Goal: Task Accomplishment & Management: Complete application form

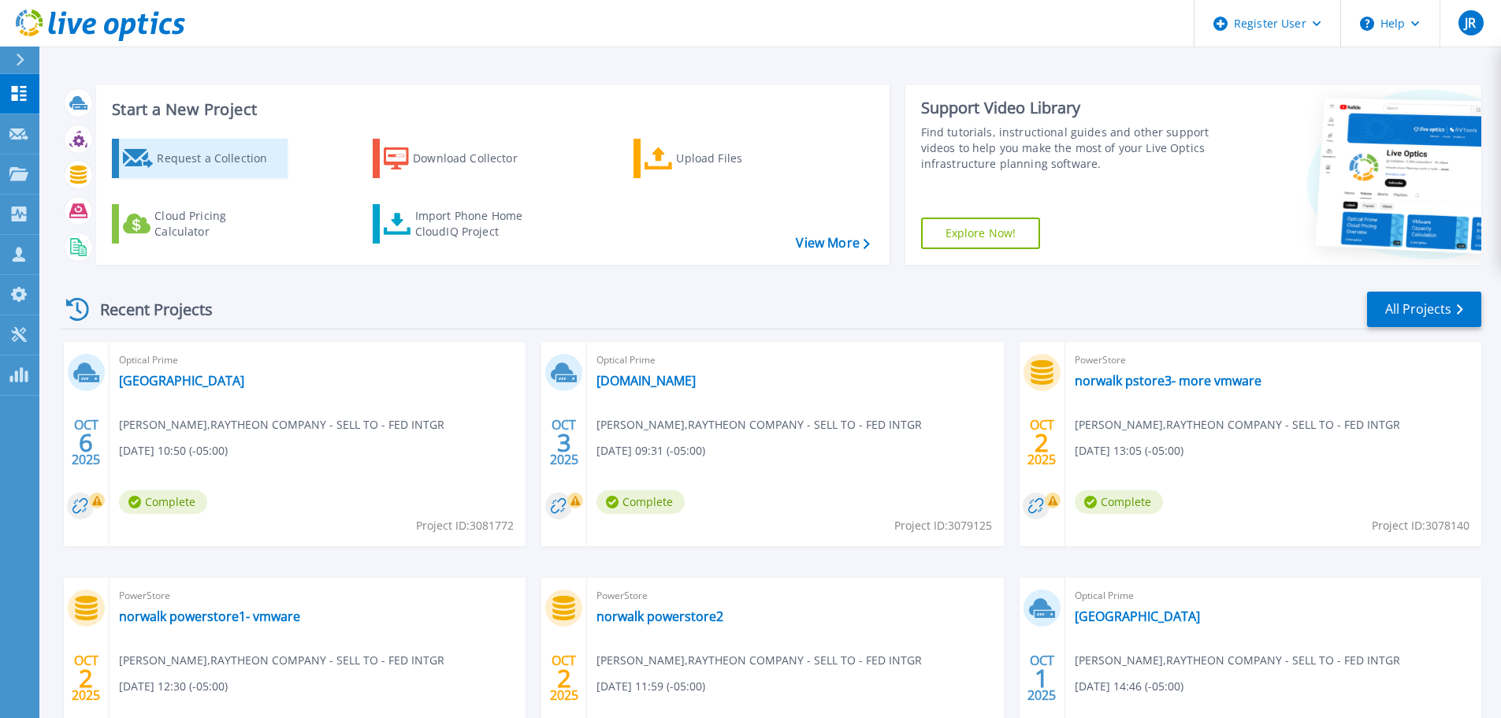
click at [225, 161] on div "Request a Collection" at bounding box center [220, 159] width 126 height 32
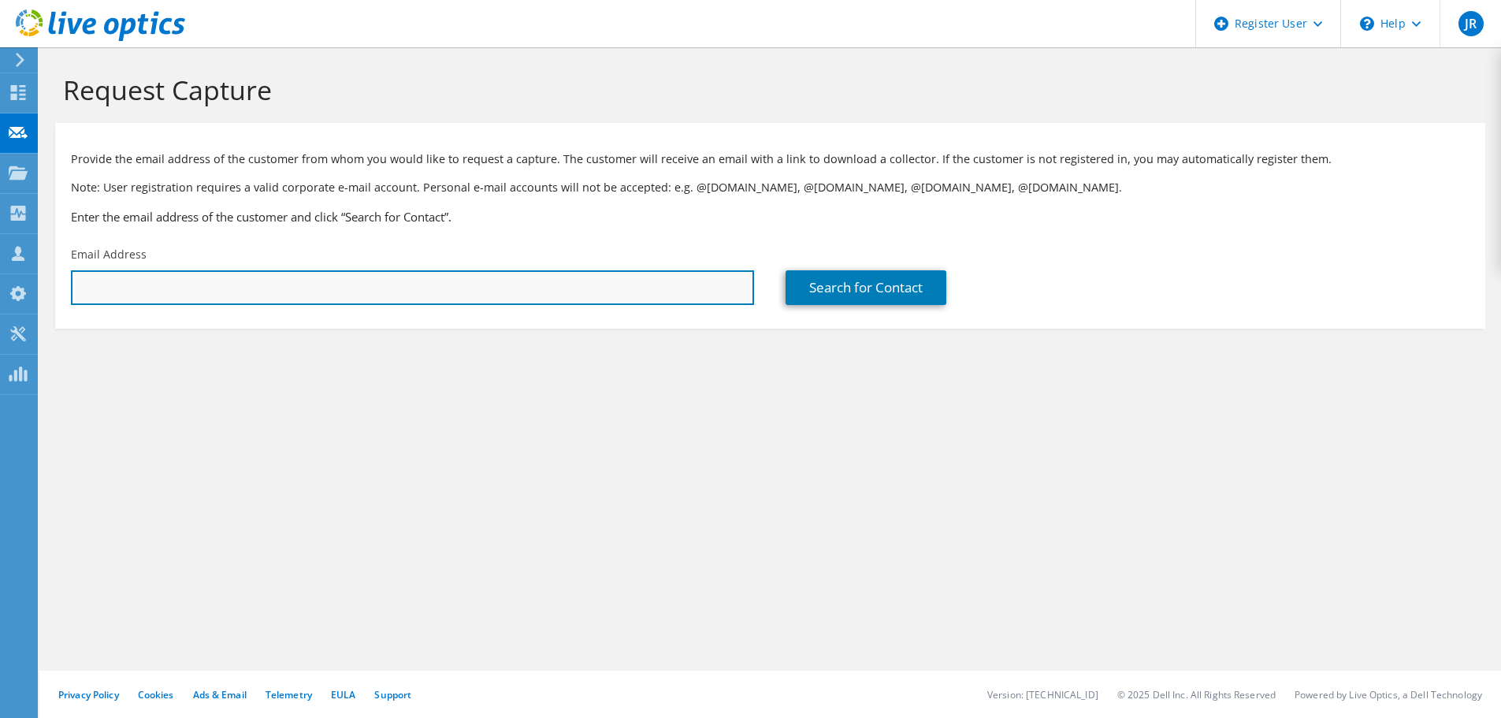
click at [184, 287] on input "text" at bounding box center [412, 287] width 683 height 35
paste input "william.gerhart@elbitsystems-us.com"
type input "william.gerhart@elbitsystems-us.com"
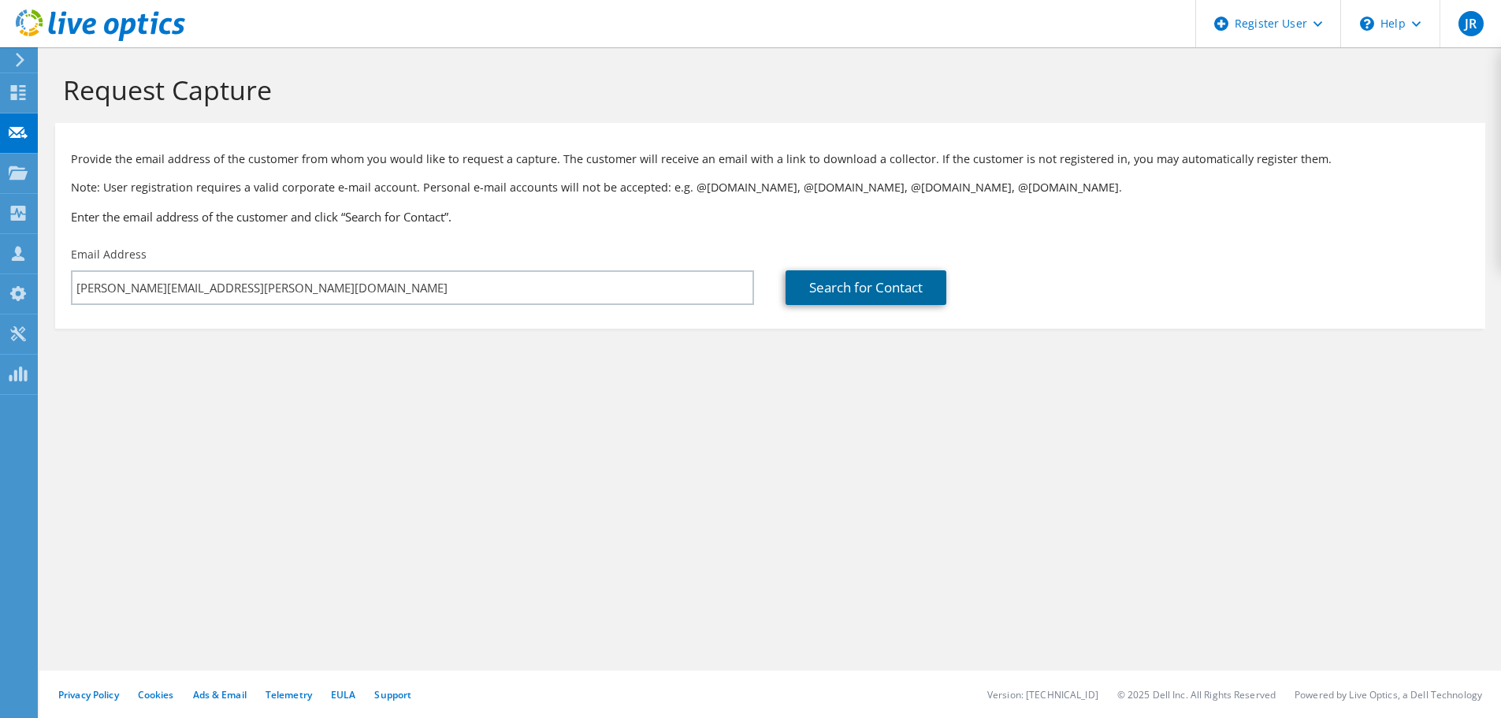
click at [836, 291] on link "Search for Contact" at bounding box center [866, 287] width 161 height 35
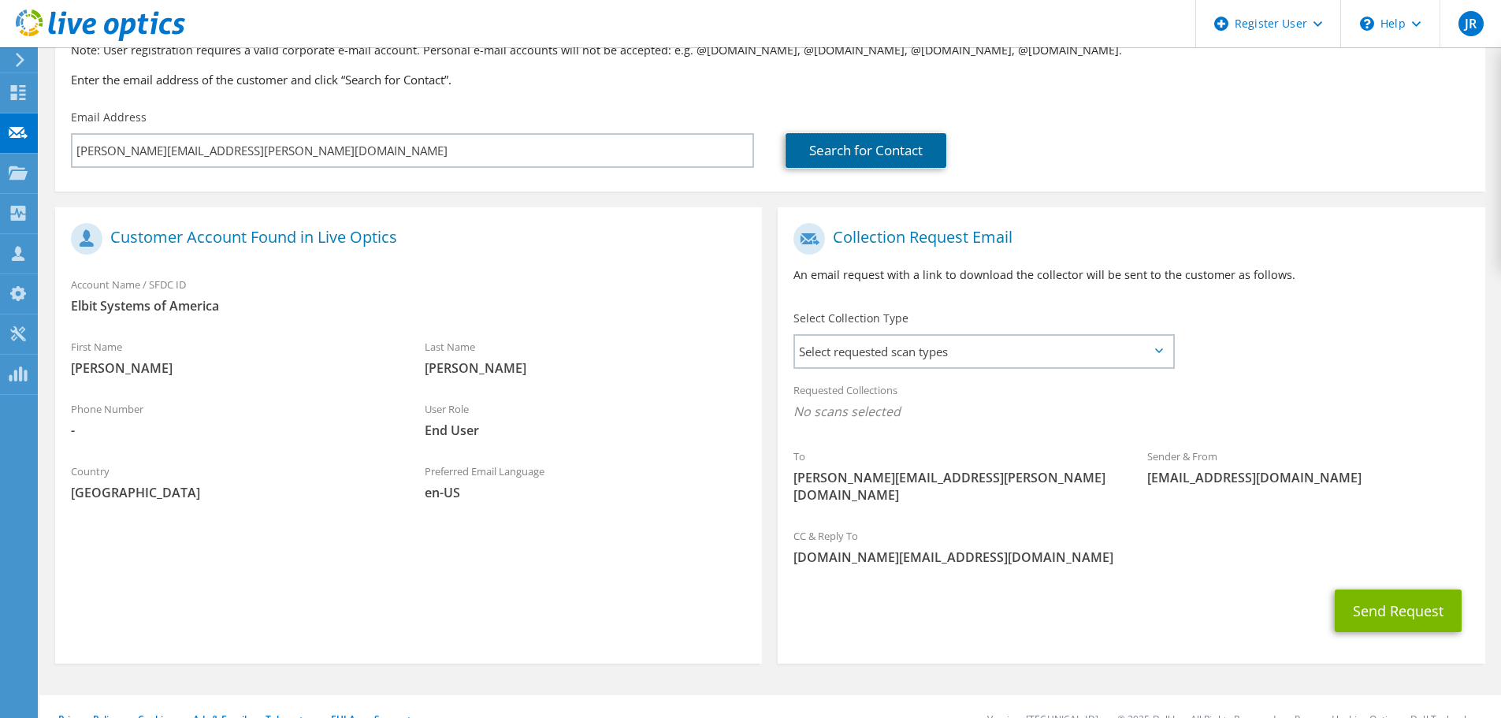
scroll to position [144, 0]
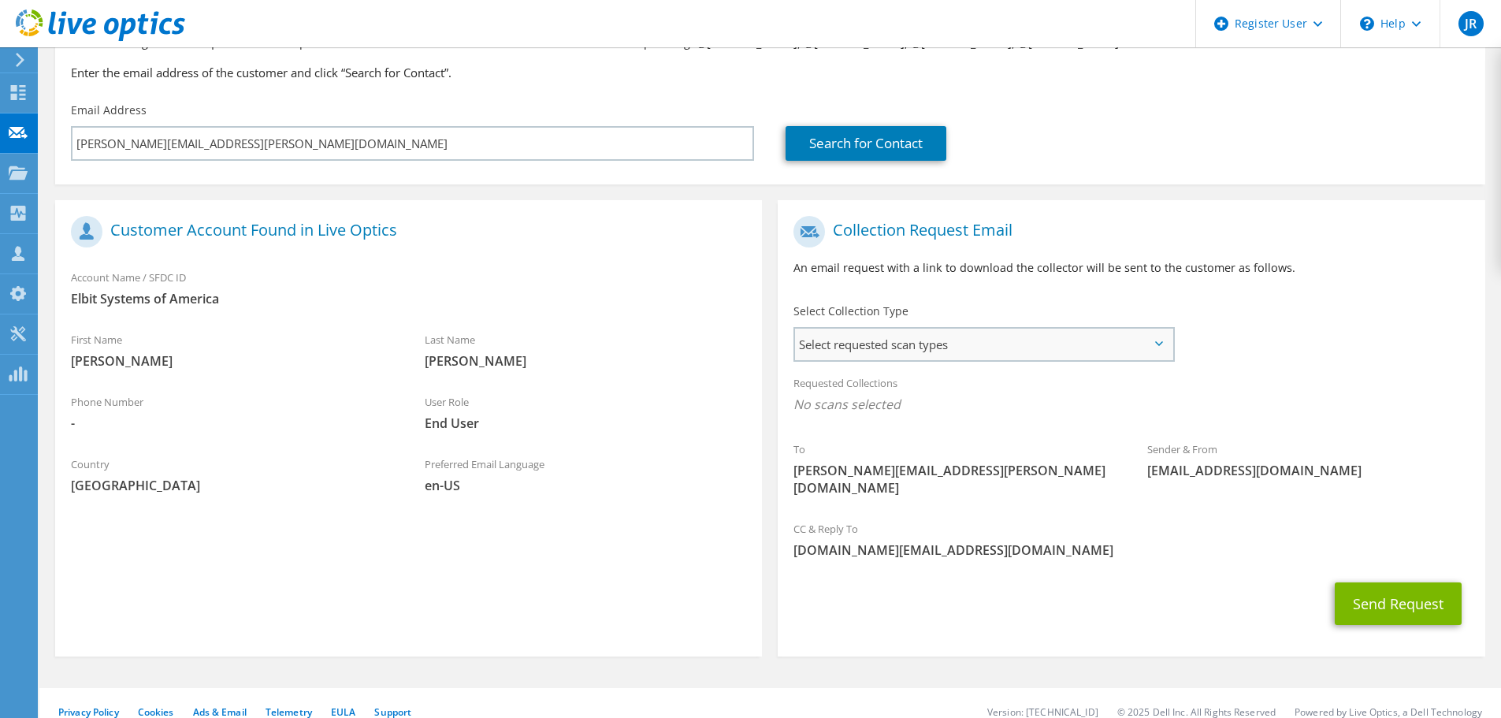
click at [1122, 345] on span "Select requested scan types" at bounding box center [983, 345] width 377 height 32
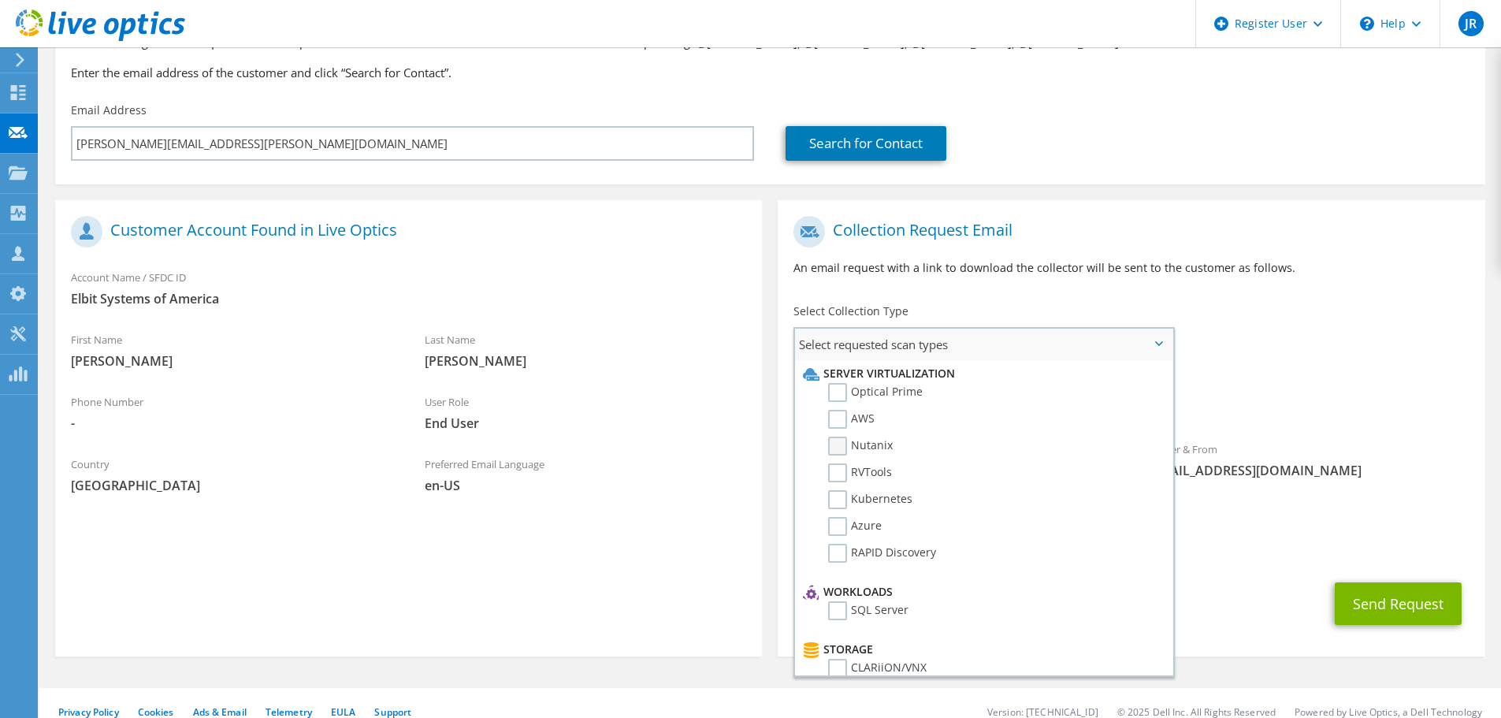
click at [841, 444] on label "Nutanix" at bounding box center [860, 446] width 65 height 19
click at [0, 0] on input "Nutanix" at bounding box center [0, 0] width 0 height 0
click at [837, 388] on label "Optical Prime" at bounding box center [875, 392] width 95 height 19
click at [0, 0] on input "Optical Prime" at bounding box center [0, 0] width 0 height 0
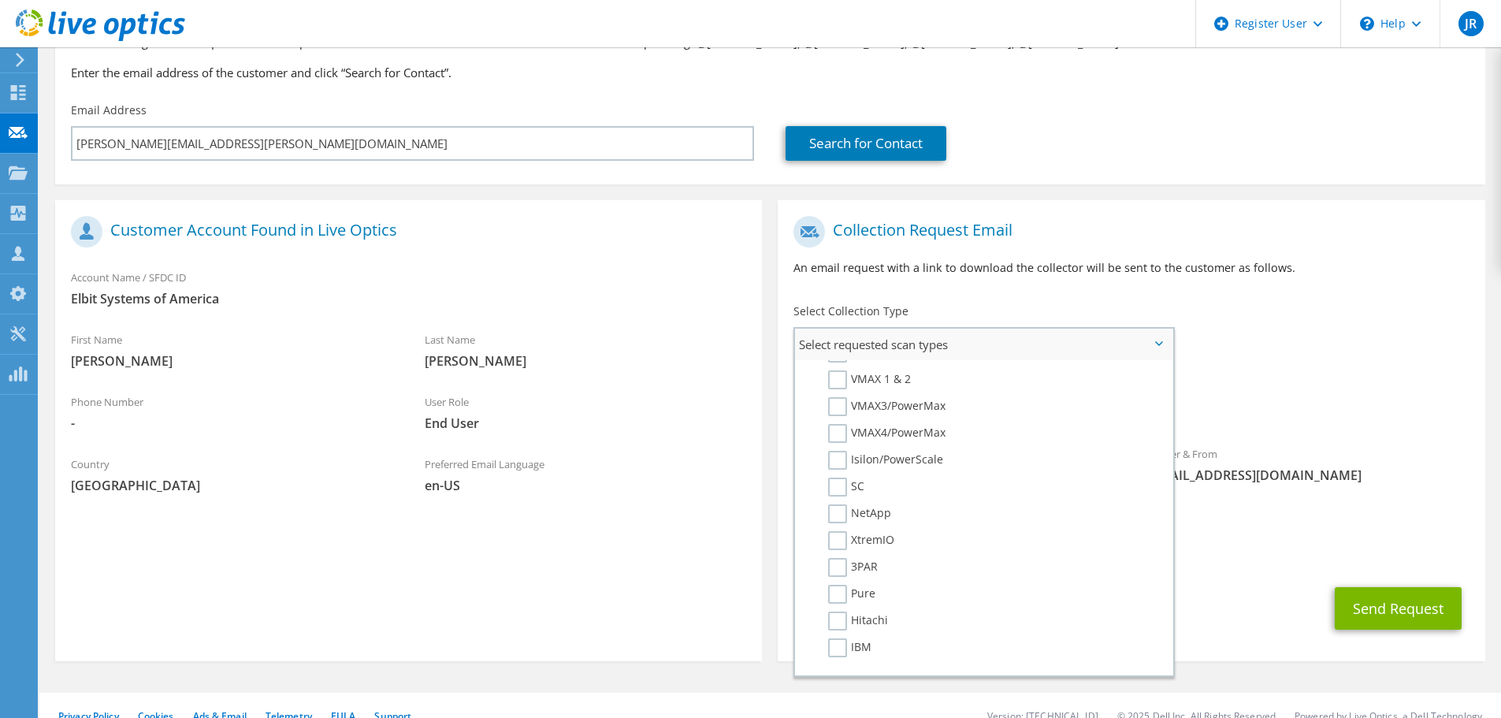
scroll to position [327, 0]
click at [849, 563] on label "NetApp" at bounding box center [859, 555] width 63 height 19
click at [0, 0] on input "NetApp" at bounding box center [0, 0] width 0 height 0
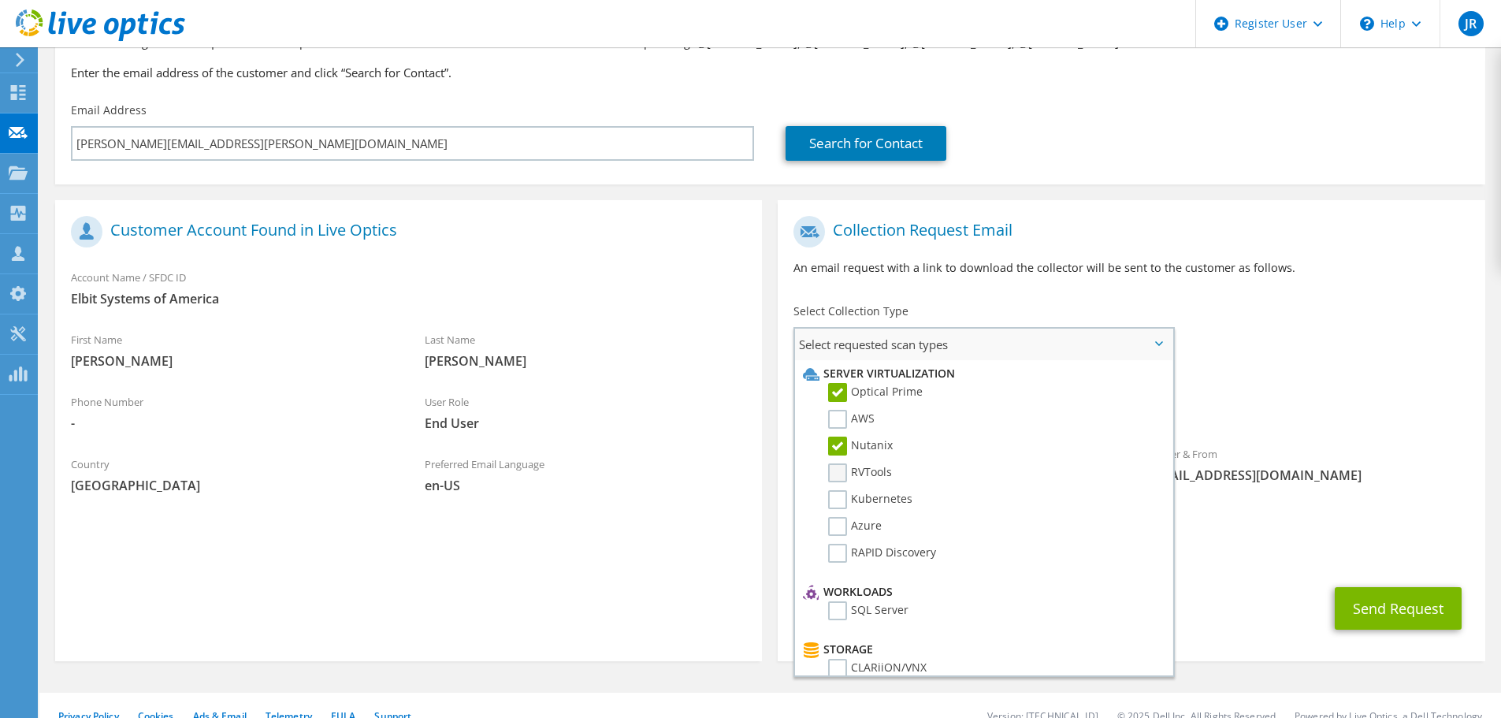
click at [839, 474] on label "RVTools" at bounding box center [860, 472] width 64 height 19
click at [0, 0] on input "RVTools" at bounding box center [0, 0] width 0 height 0
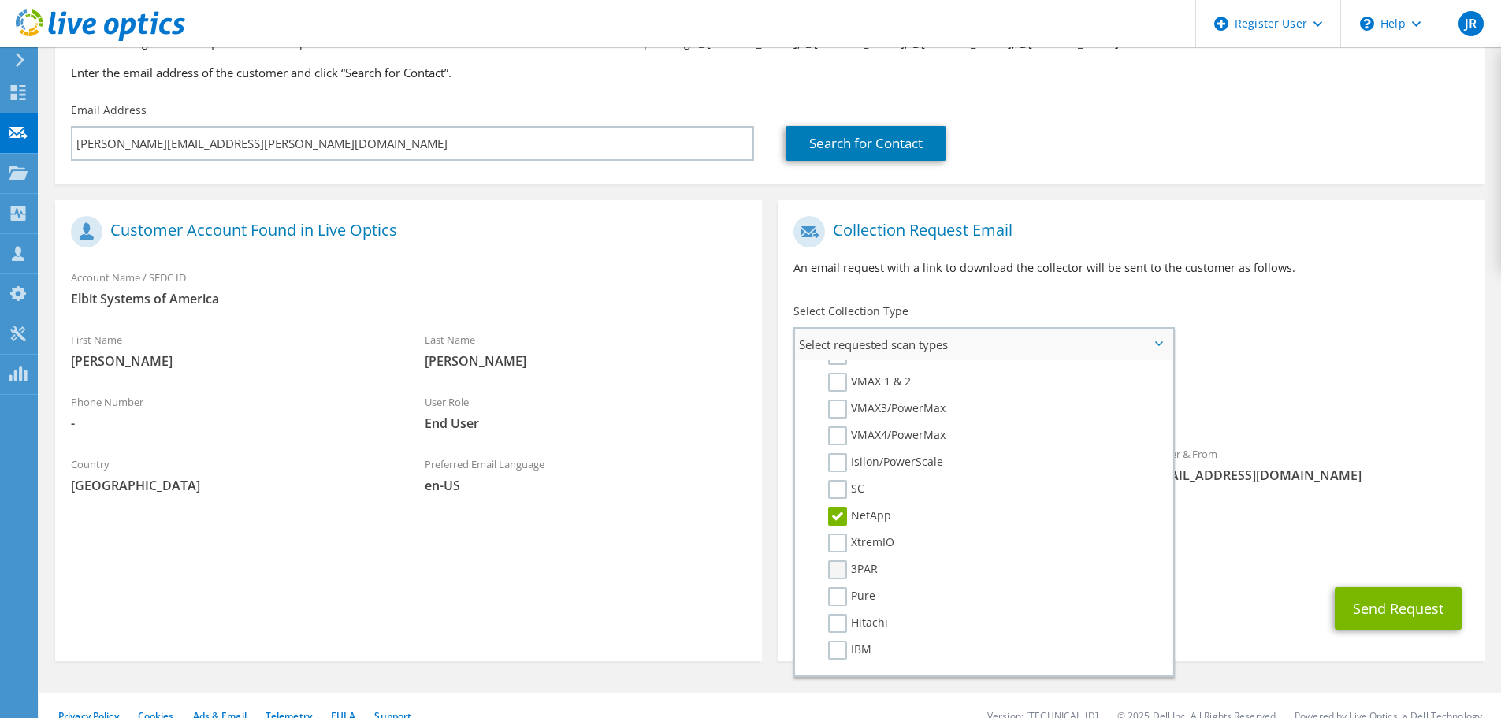
scroll to position [394, 0]
click at [842, 571] on label "Pure" at bounding box center [851, 568] width 47 height 19
click at [0, 0] on input "Pure" at bounding box center [0, 0] width 0 height 0
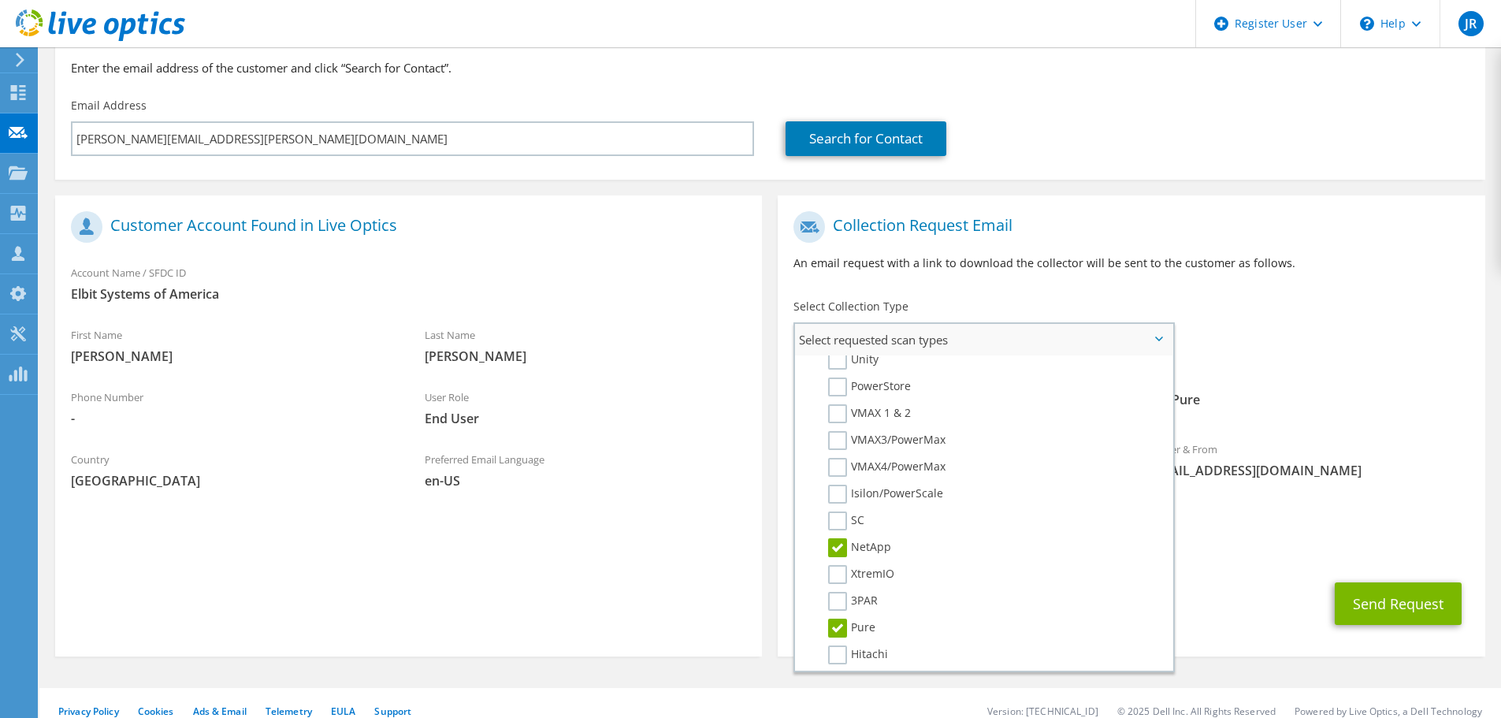
scroll to position [264, 0]
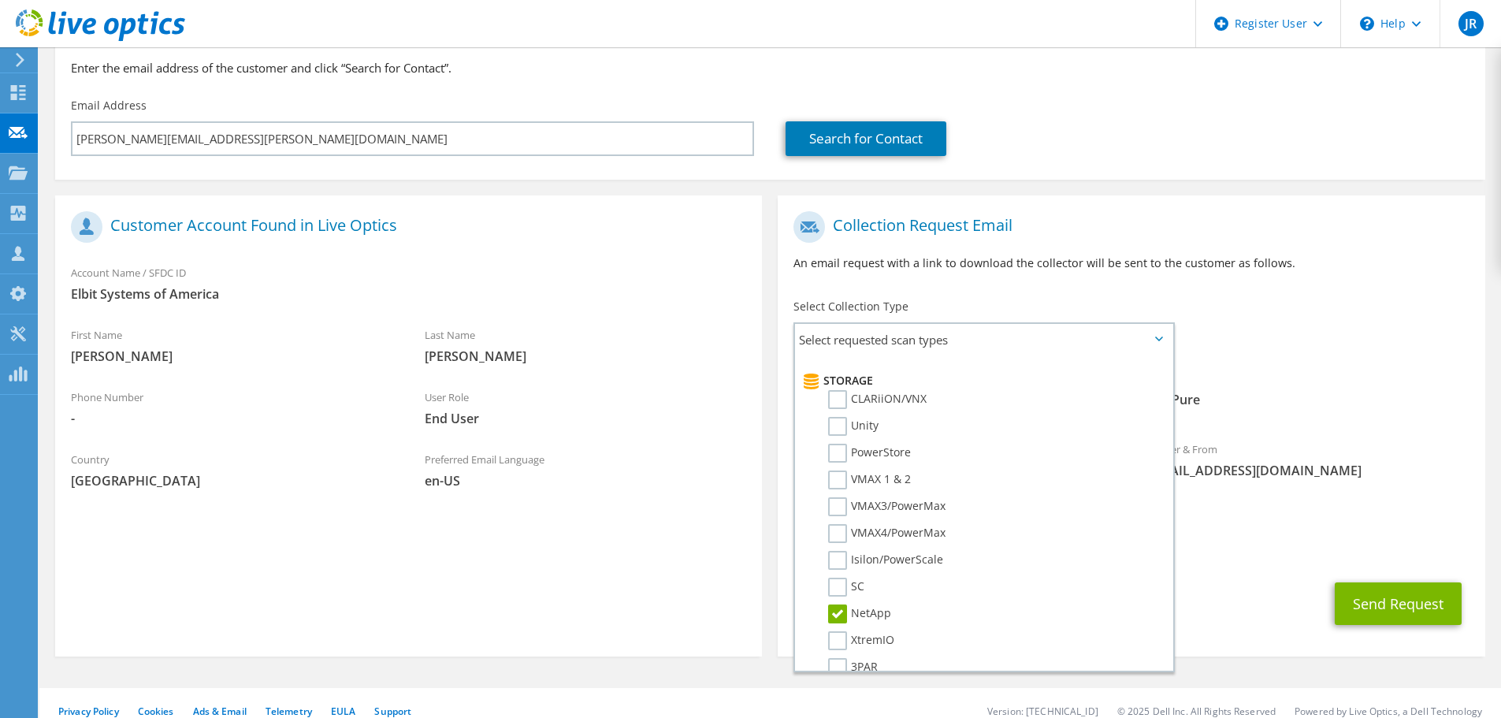
click at [1241, 522] on div "CC & Reply To Joseph.Rich@dell.com" at bounding box center [1131, 539] width 707 height 54
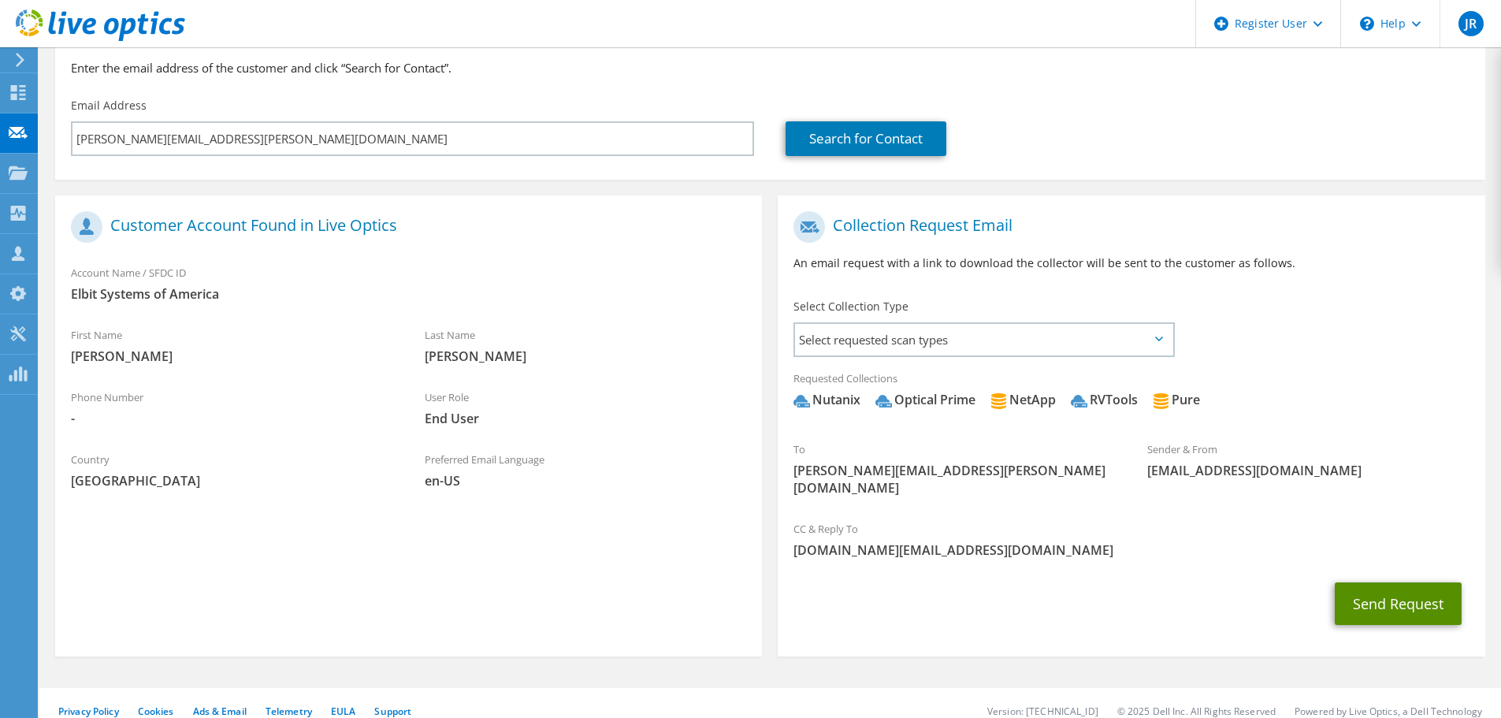
click at [1390, 590] on button "Send Request" at bounding box center [1398, 603] width 127 height 43
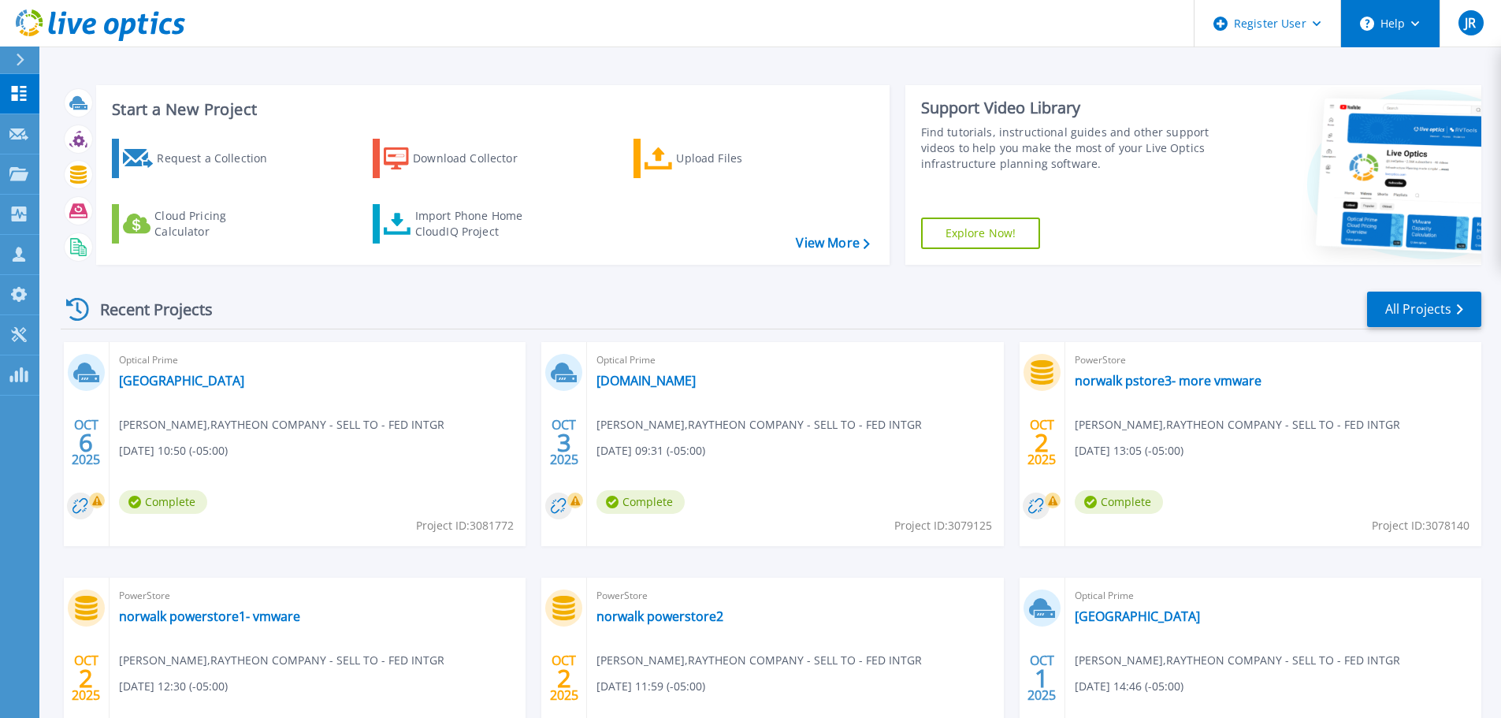
click at [1407, 25] on button "Help" at bounding box center [1390, 23] width 99 height 47
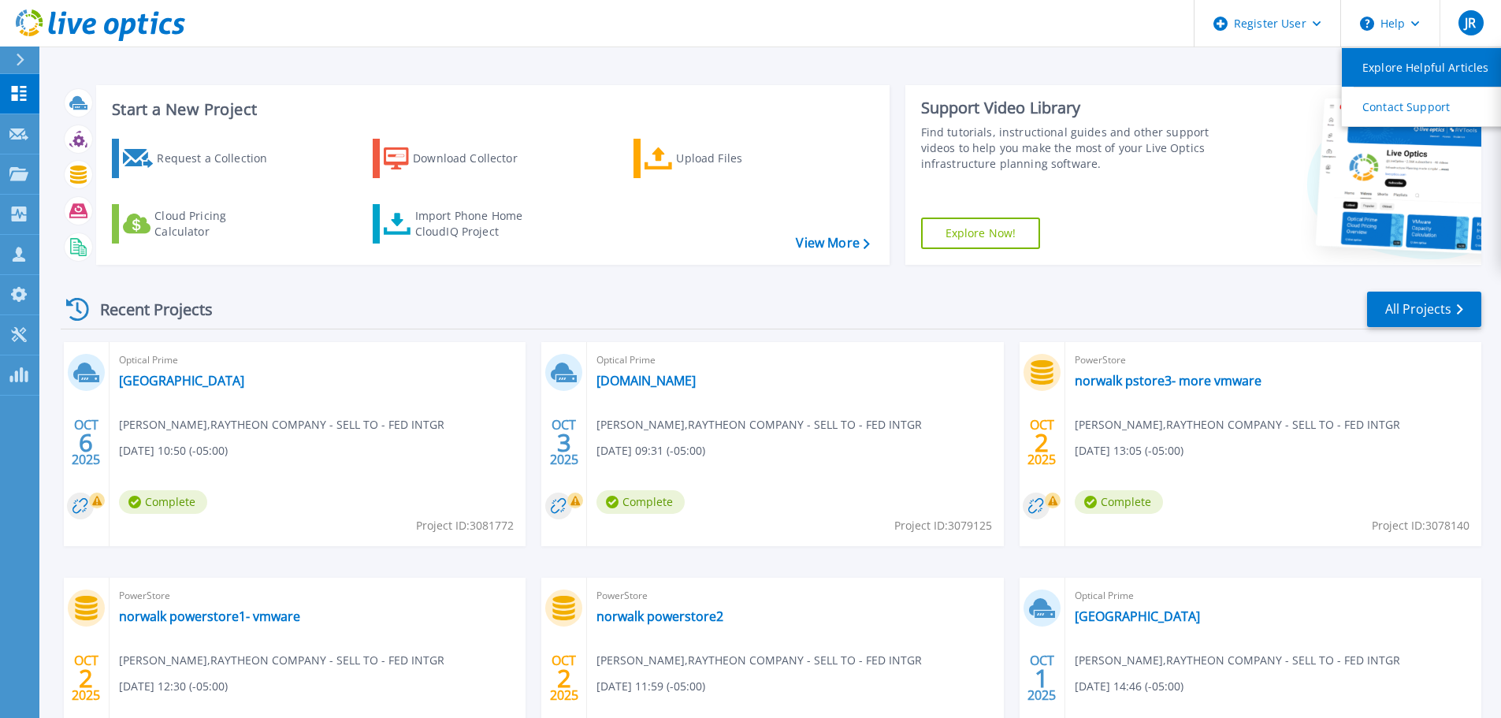
click at [1414, 72] on link "Explore Helpful Articles" at bounding box center [1430, 67] width 176 height 39
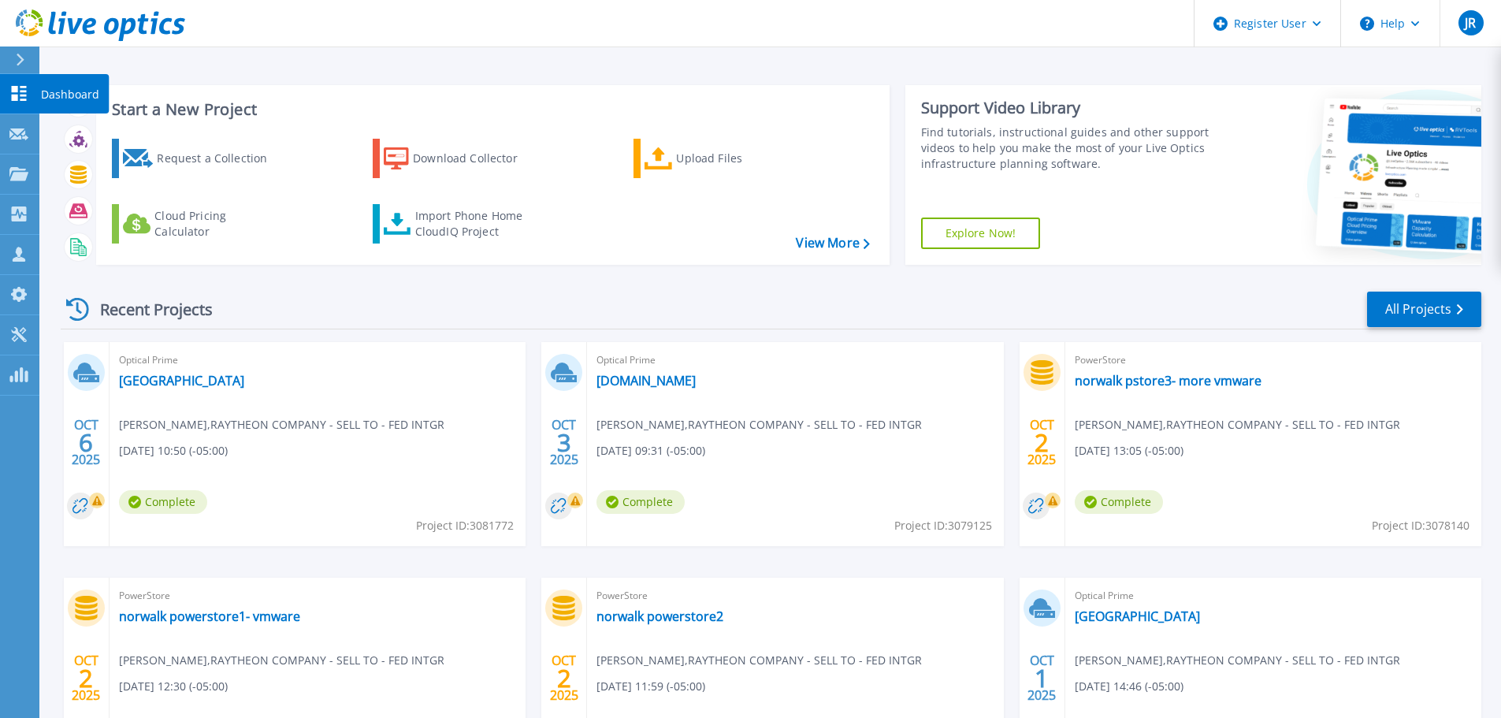
click at [67, 94] on p "Dashboard" at bounding box center [70, 94] width 58 height 41
click at [73, 133] on p "Request Capture" at bounding box center [85, 134] width 89 height 41
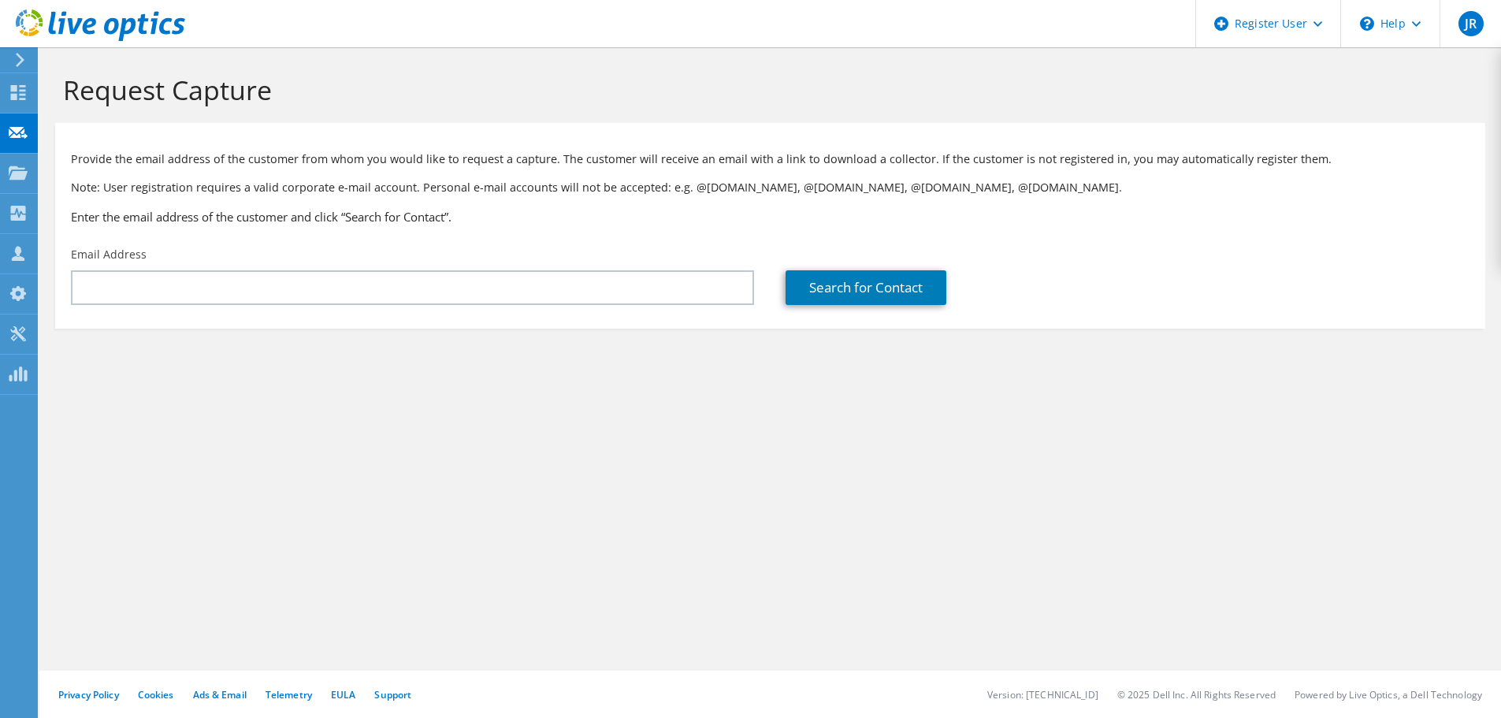
click at [66, 21] on icon at bounding box center [100, 25] width 169 height 32
